Goal: Communication & Community: Answer question/provide support

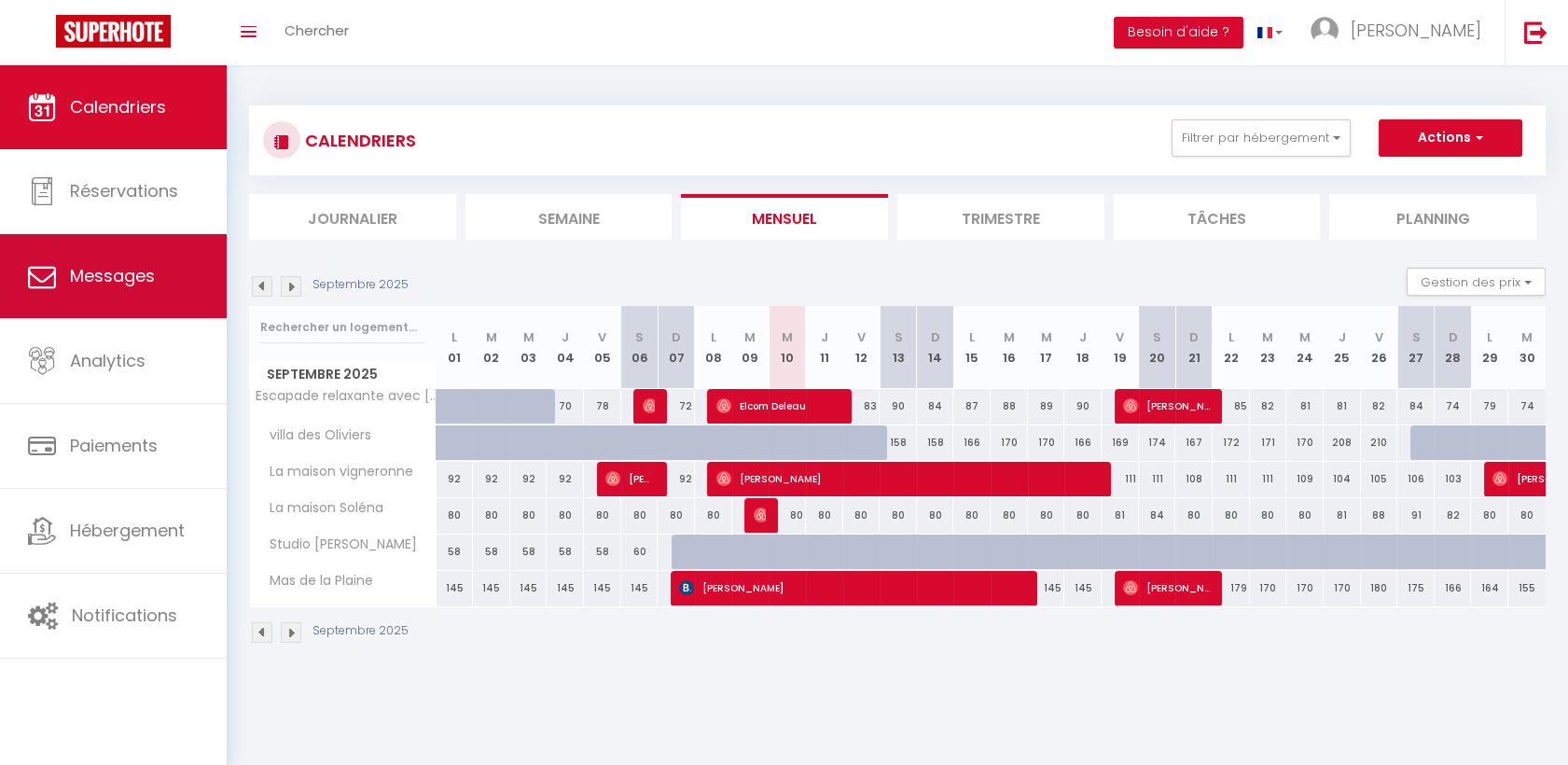
click at [161, 257] on link "Messages" at bounding box center [113, 276] width 227 height 84
select select "message"
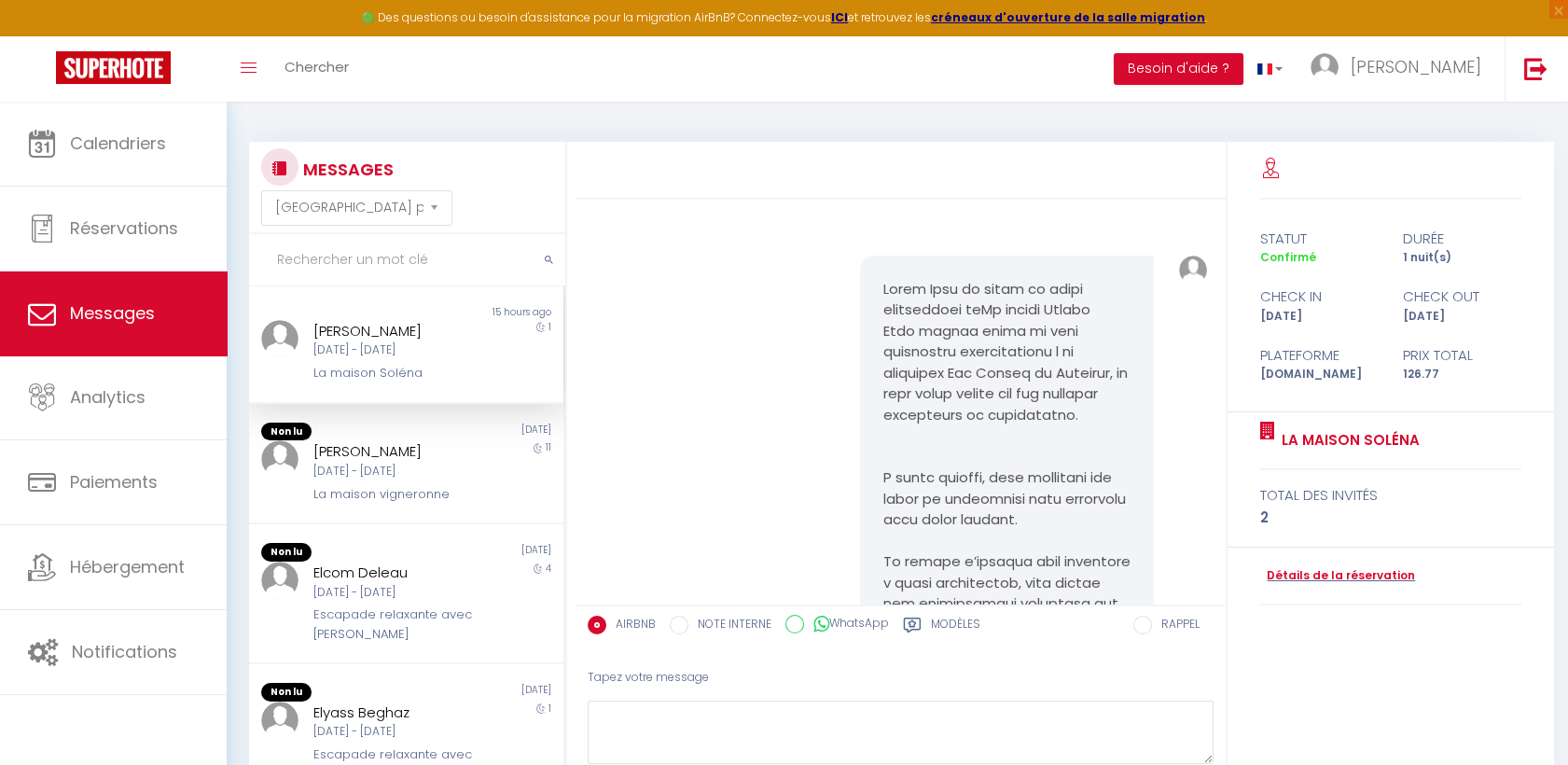
scroll to position [4170, 0]
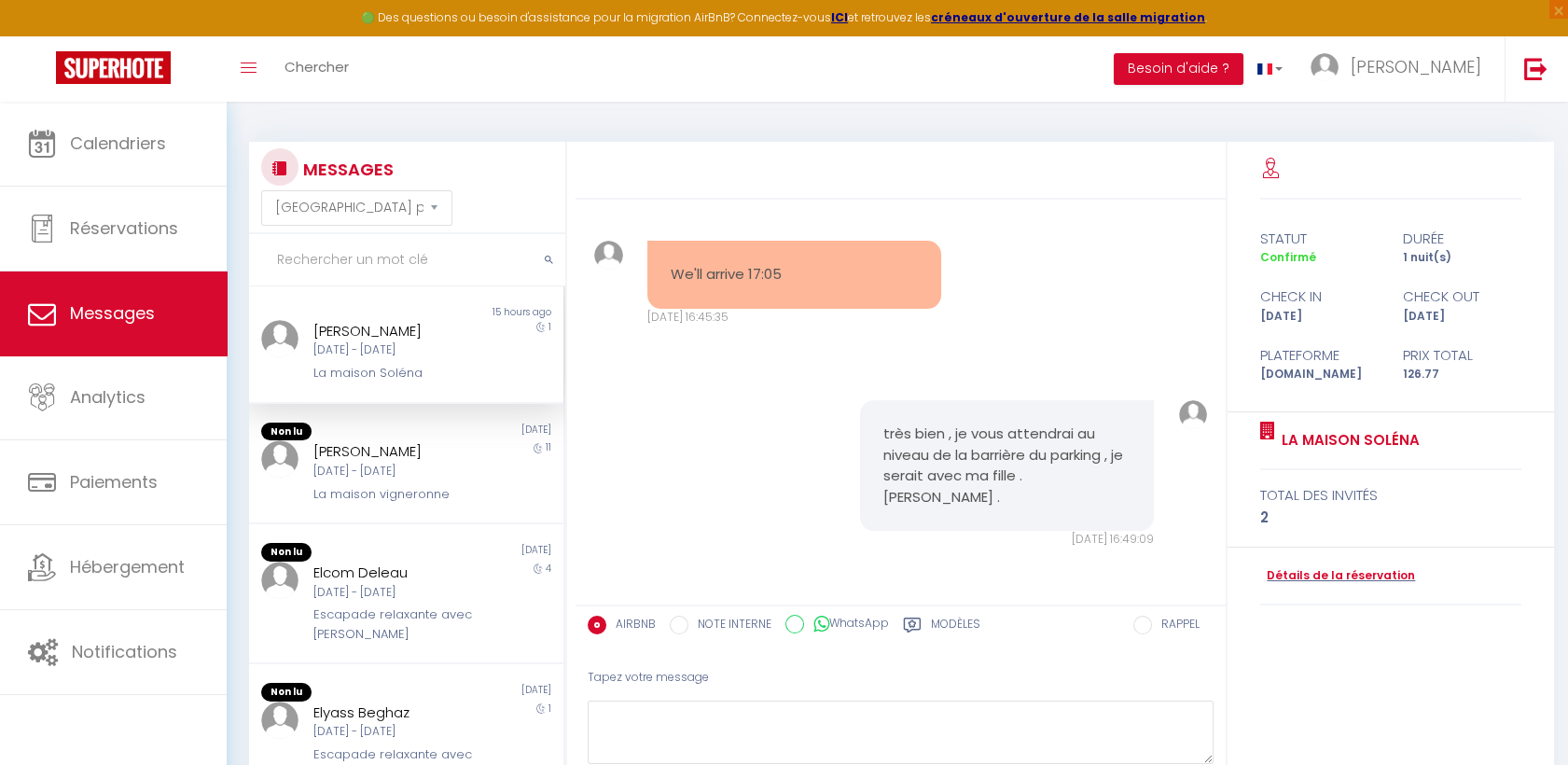
click at [392, 380] on div "La maison Soléna" at bounding box center [392, 373] width 158 height 19
click at [777, 667] on div "Tapez votre message" at bounding box center [901, 678] width 626 height 46
click at [754, 683] on div "Tapez votre message" at bounding box center [901, 678] width 626 height 46
click at [719, 716] on textarea at bounding box center [901, 733] width 626 height 65
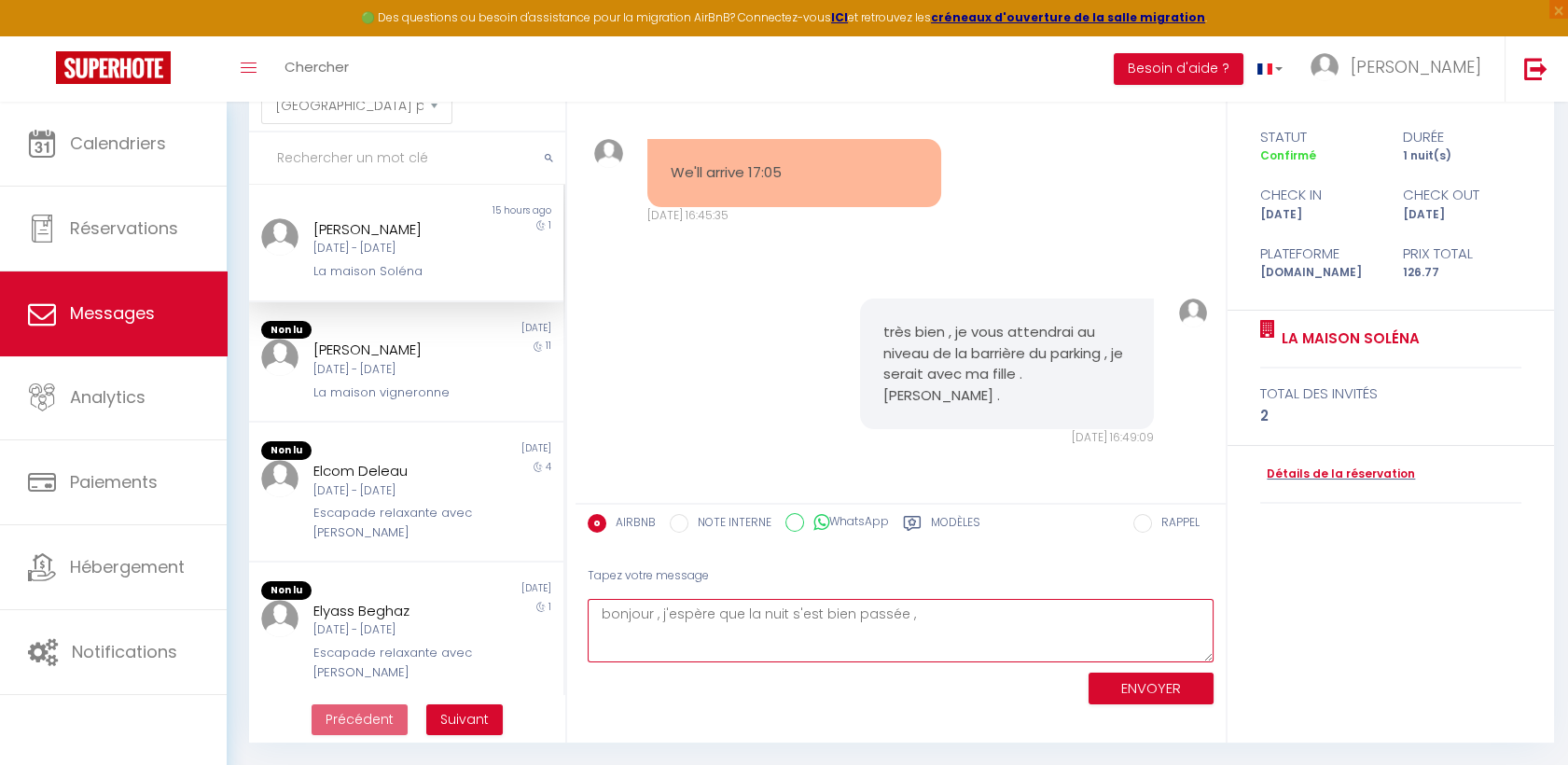
click at [925, 604] on textarea "bonjour , j'espère que la nuit s'est bien passée ," at bounding box center [901, 631] width 626 height 65
type textarea "bonjour , j'espère que la nuit s'est bien passée , a qu'elle heure souhaitez vo…"
click at [1117, 690] on button "ENVOYER" at bounding box center [1151, 689] width 125 height 32
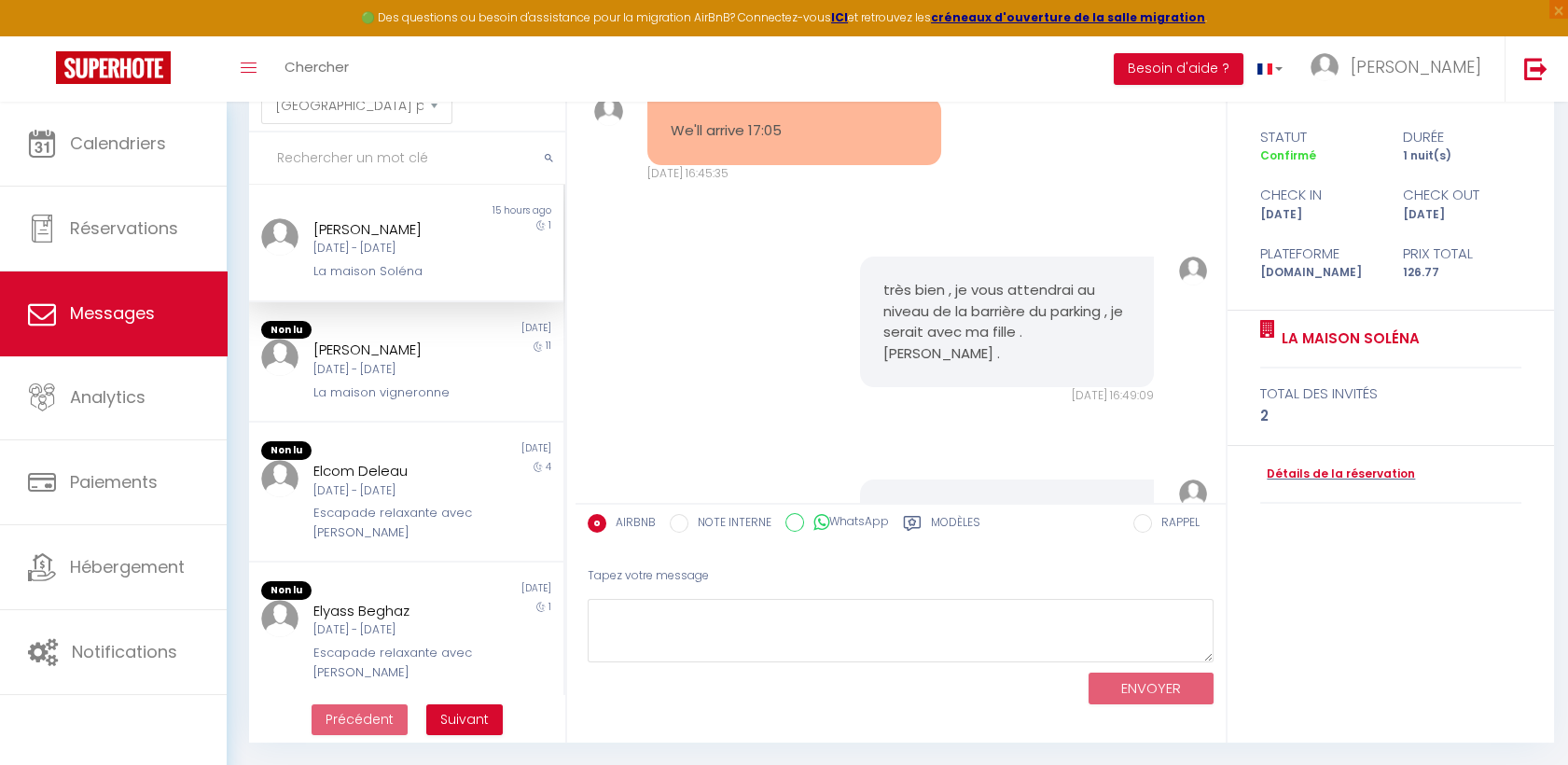
scroll to position [4435, 0]
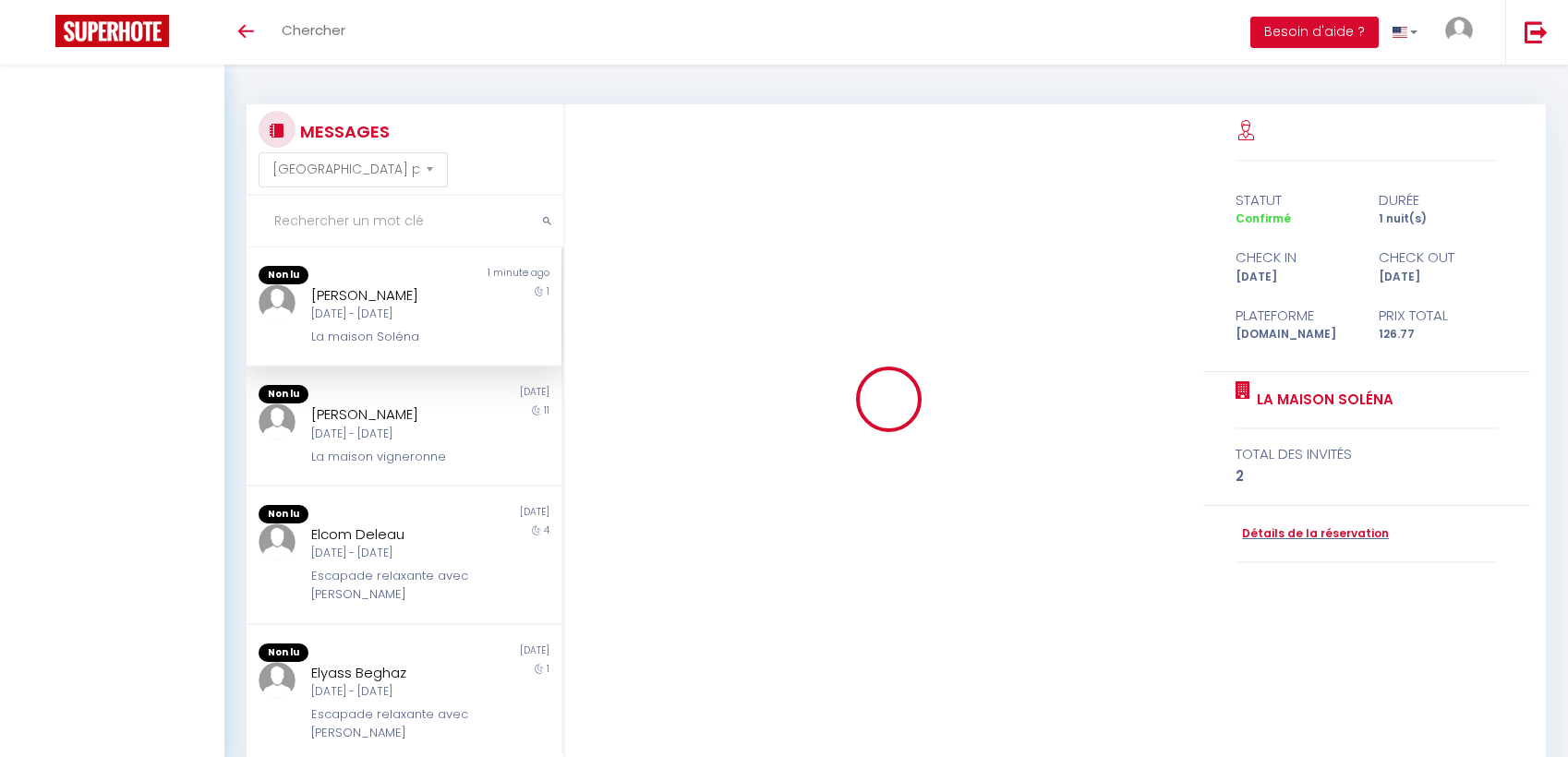
select select "message"
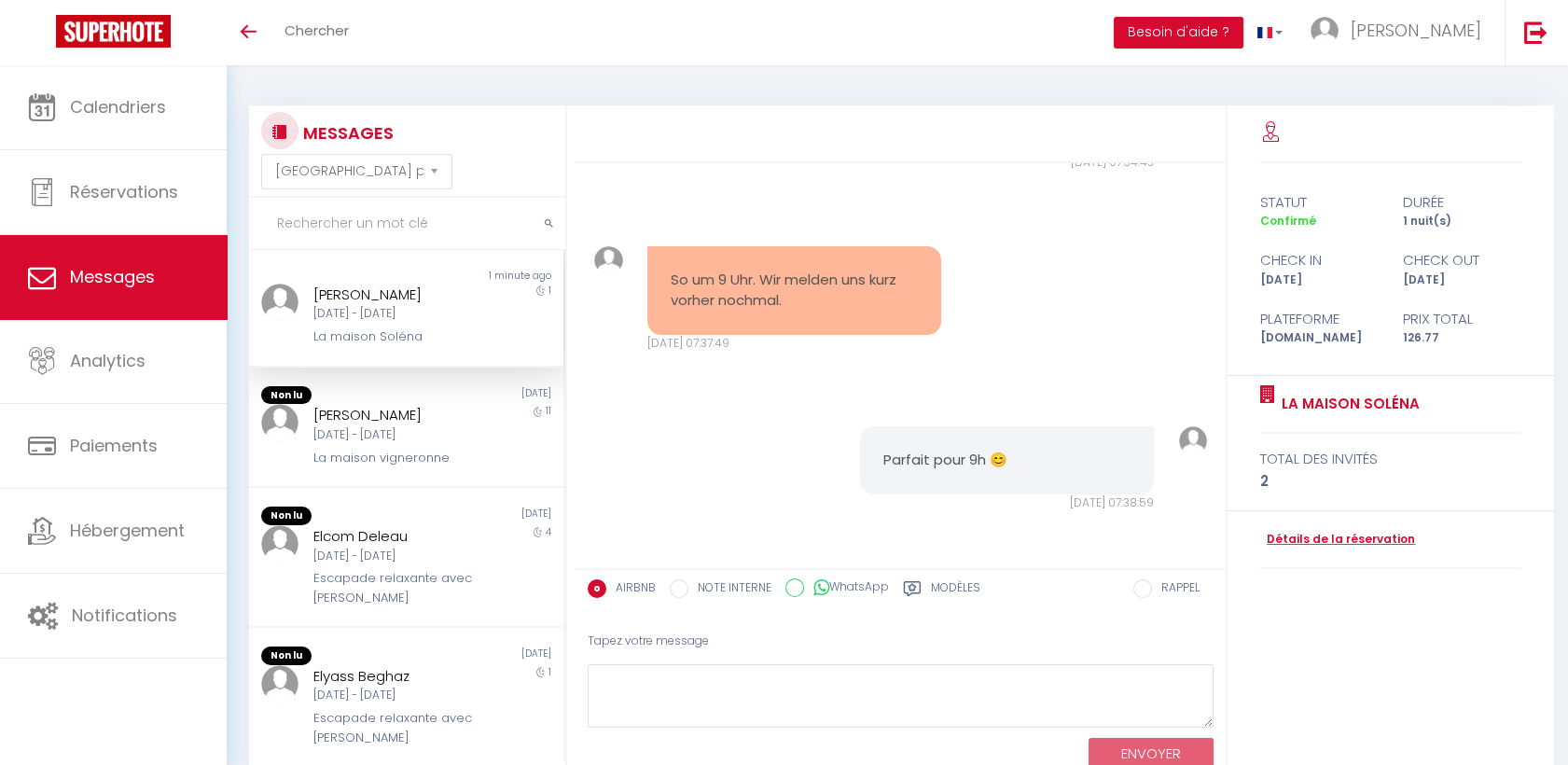
scroll to position [66, 0]
